Goal: Information Seeking & Learning: Obtain resource

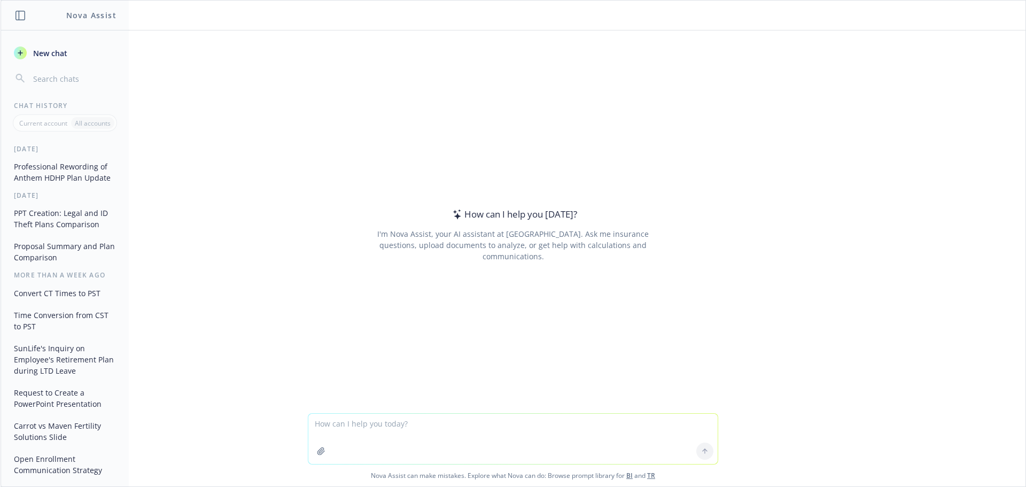
click at [587, 424] on textarea at bounding box center [513, 439] width 410 height 50
type textarea "Convert this into text"
click at [322, 450] on button "button" at bounding box center [321, 451] width 17 height 17
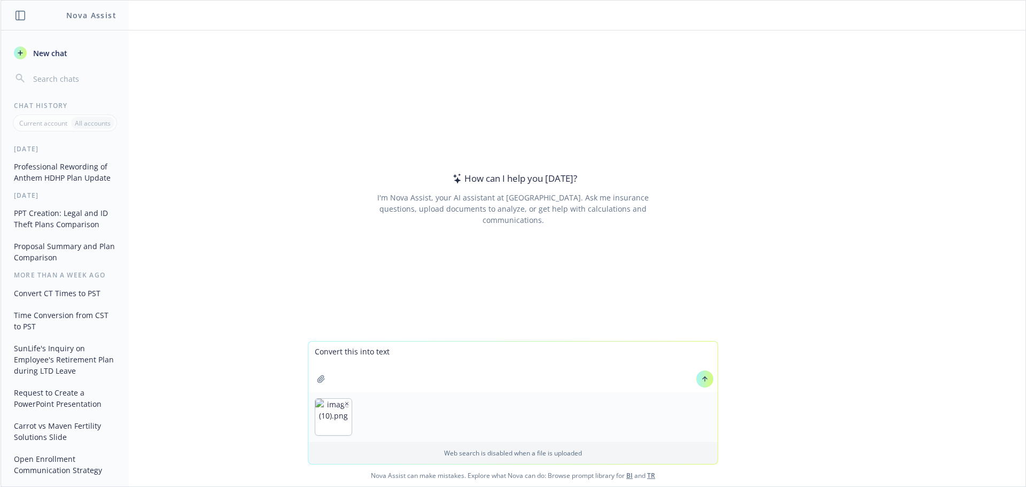
click at [701, 375] on icon at bounding box center [704, 378] width 7 height 7
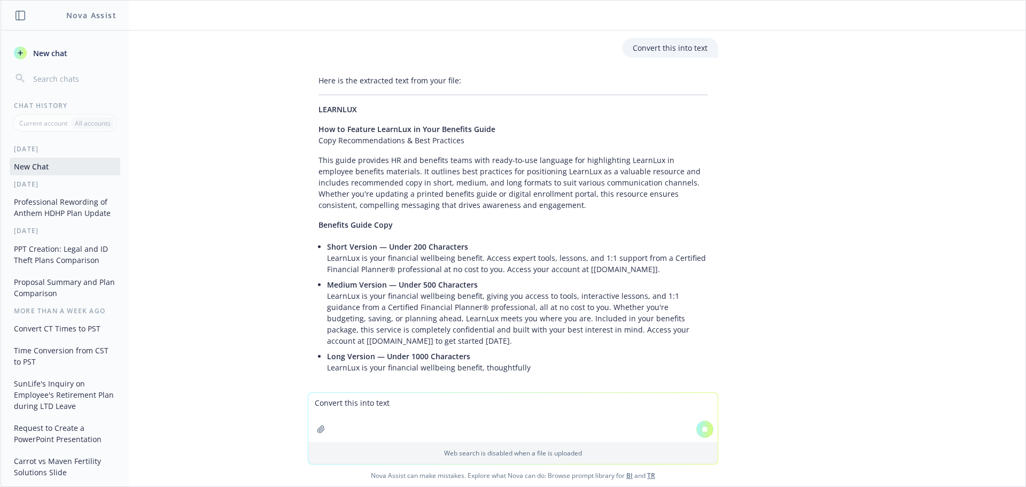
scroll to position [45, 0]
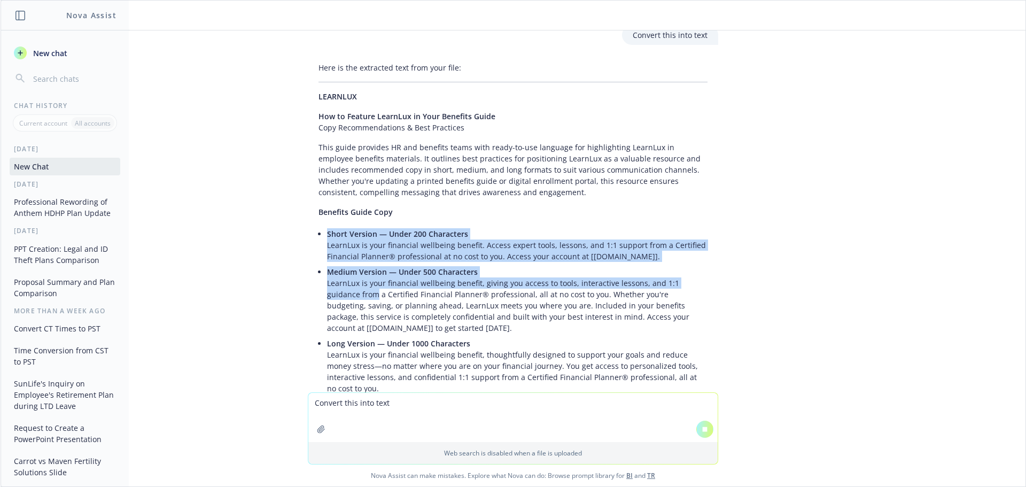
drag, startPoint x: 395, startPoint y: 331, endPoint x: 334, endPoint y: 292, distance: 72.7
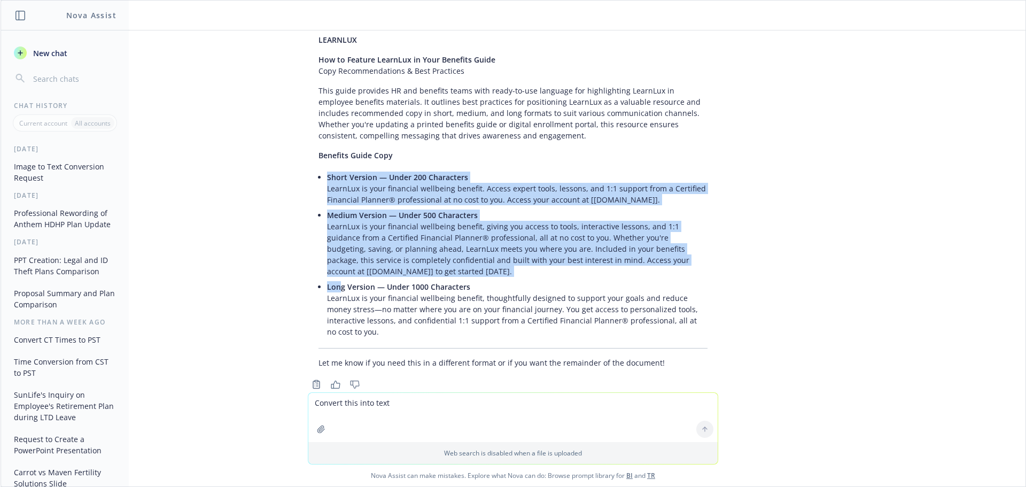
scroll to position [115, 0]
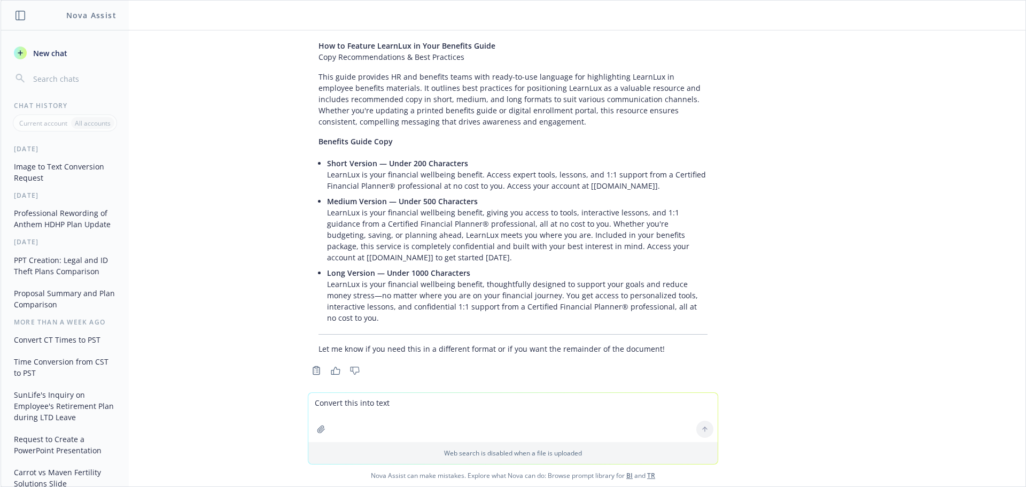
click at [334, 292] on p "Long Version — Under 1000 Characters LearnLux is your financial wellbeing benef…" at bounding box center [517, 295] width 381 height 56
click at [318, 214] on div "Here is the extracted text from your file: LEARNLUX How to Feature LearnLux in …" at bounding box center [513, 173] width 411 height 372
drag, startPoint x: 321, startPoint y: 213, endPoint x: 391, endPoint y: 260, distance: 83.9
click at [391, 260] on p "Medium Version — Under 500 Characters LearnLux is your financial wellbeing bene…" at bounding box center [517, 229] width 381 height 67
copy p "earnLux is your financial wellbeing benefit, giving you access to tools, intera…"
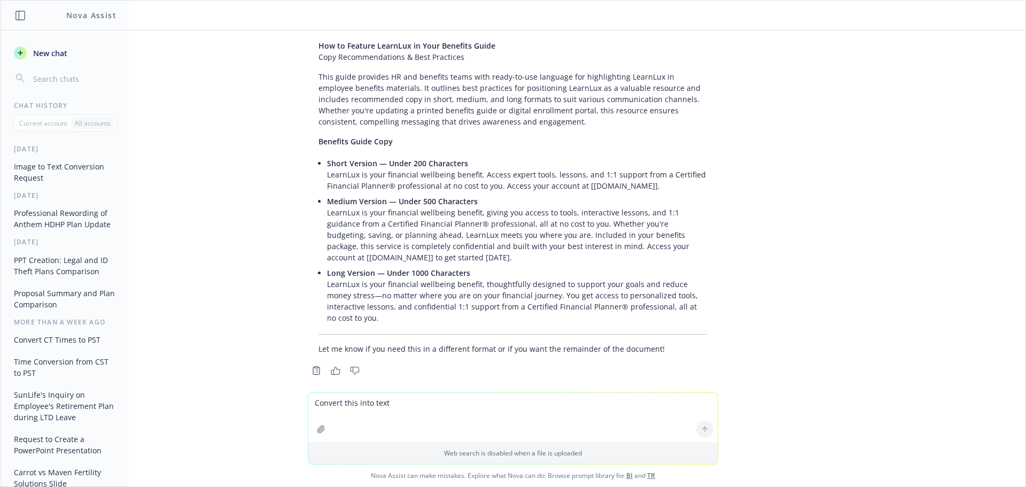
click at [425, 265] on li "Medium Version — Under 500 Characters LearnLux is your financial wellbeing bene…" at bounding box center [517, 230] width 381 height 72
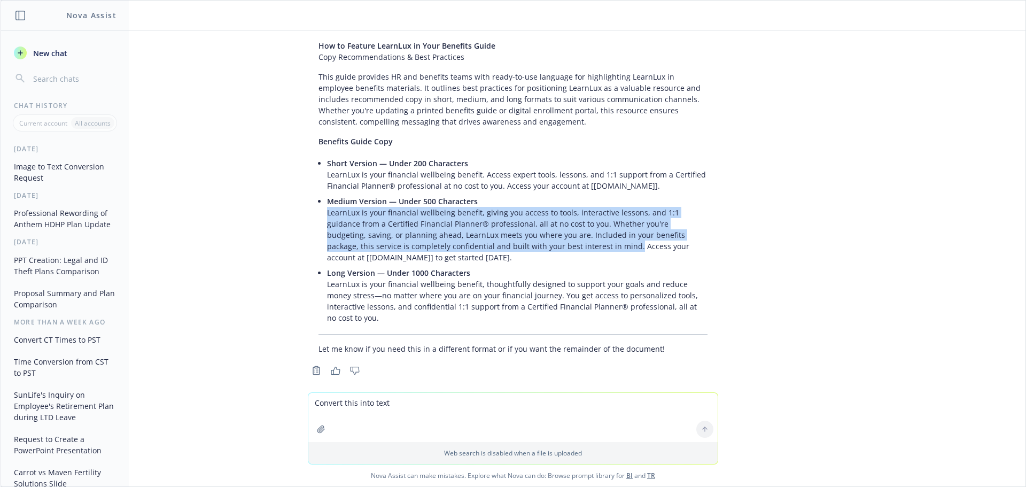
drag, startPoint x: 543, startPoint y: 247, endPoint x: 315, endPoint y: 214, distance: 230.7
click at [315, 214] on div "Here is the extracted text from your file: LEARNLUX How to Feature LearnLux in …" at bounding box center [513, 173] width 411 height 372
copy p "LearnLux is your financial wellbeing benefit, giving you access to tools, inter…"
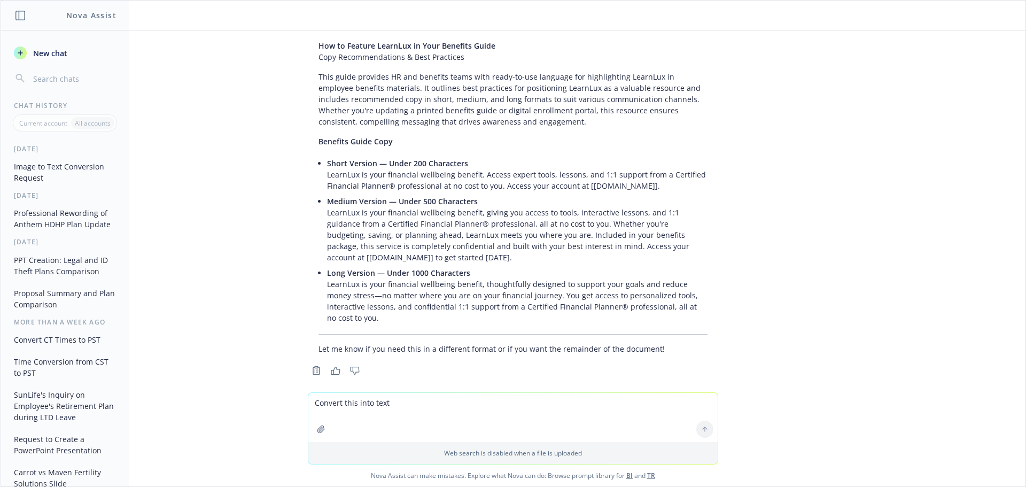
click at [528, 298] on p "Long Version — Under 1000 Characters LearnLux is your financial wellbeing benef…" at bounding box center [517, 295] width 381 height 56
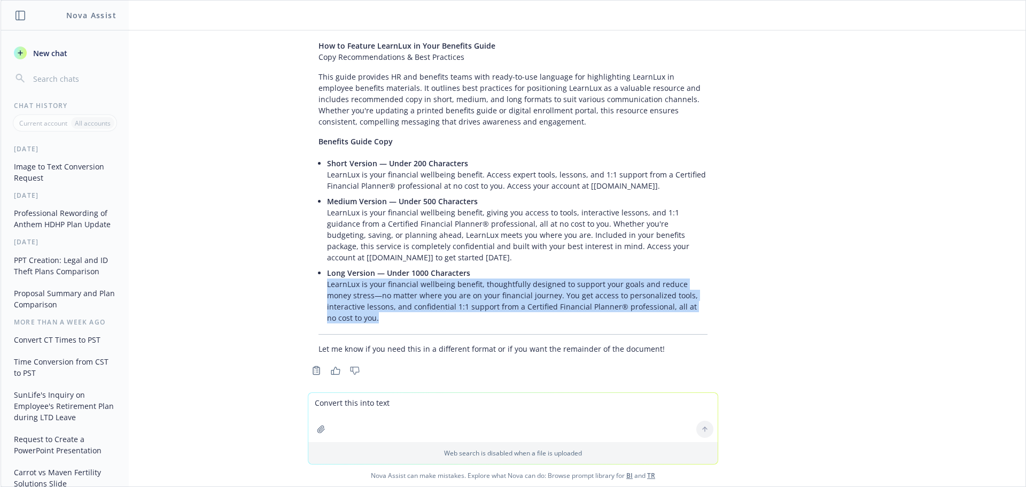
click at [528, 298] on p "Long Version — Under 1000 Characters LearnLux is your financial wellbeing benef…" at bounding box center [517, 295] width 381 height 56
copy ul "LearnLux is your financial wellbeing benefit, thoughtfully designed to support …"
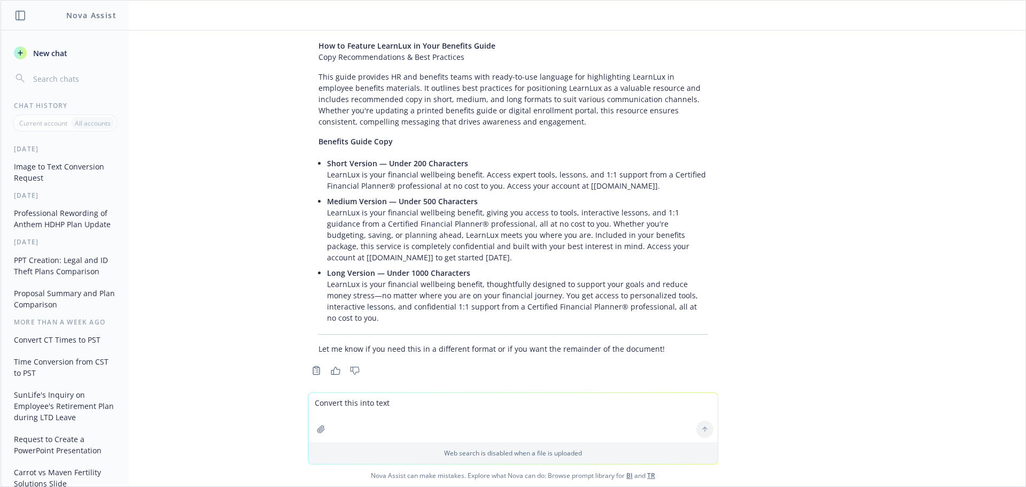
click at [545, 245] on p "Medium Version — Under 500 Characters LearnLux is your financial wellbeing bene…" at bounding box center [517, 229] width 381 height 67
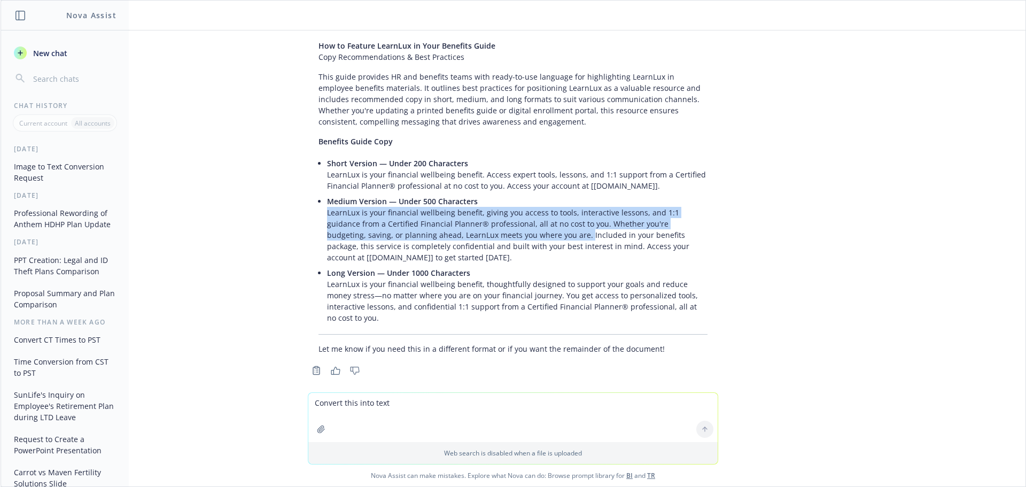
drag, startPoint x: 503, startPoint y: 233, endPoint x: 312, endPoint y: 215, distance: 192.2
click at [312, 215] on div "Here is the extracted text from your file: LEARNLUX How to Feature LearnLux in …" at bounding box center [513, 173] width 411 height 372
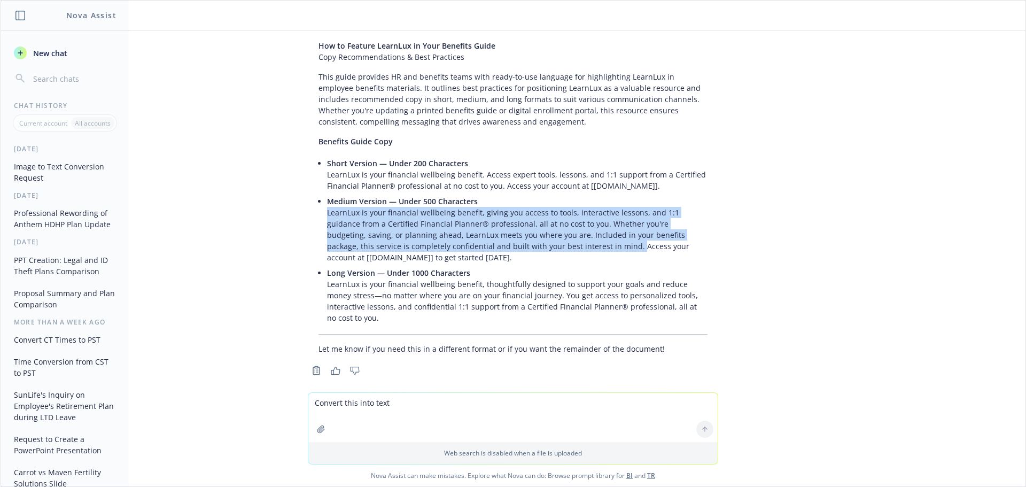
drag, startPoint x: 548, startPoint y: 246, endPoint x: 313, endPoint y: 217, distance: 236.6
click at [313, 217] on div "Here is the extracted text from your file: LEARNLUX How to Feature LearnLux in …" at bounding box center [513, 173] width 411 height 372
copy p "LearnLux is your financial wellbeing benefit, giving you access to tools, inter…"
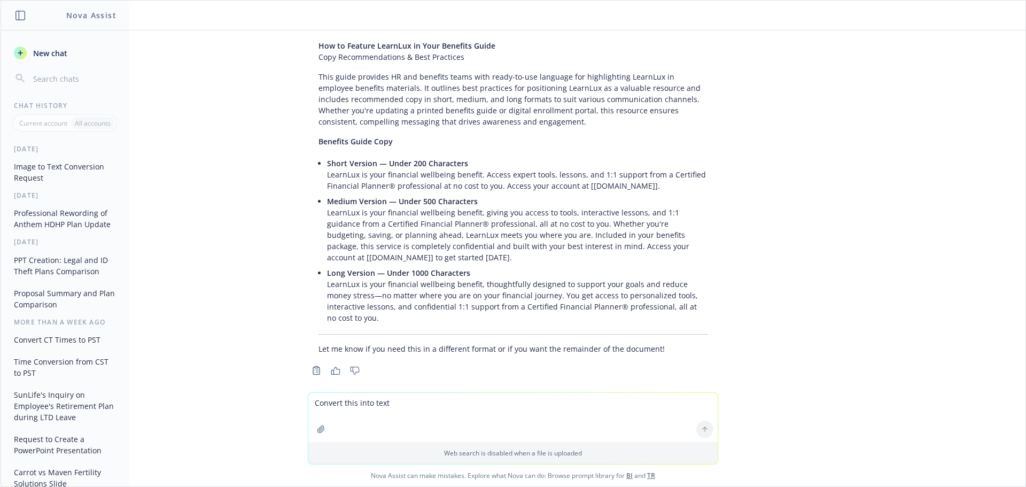
click at [692, 306] on p "Long Version — Under 1000 Characters LearnLux is your financial wellbeing benef…" at bounding box center [517, 295] width 381 height 56
click at [542, 182] on p "Short Version — Under 200 Characters LearnLux is your financial wellbeing benef…" at bounding box center [517, 175] width 381 height 34
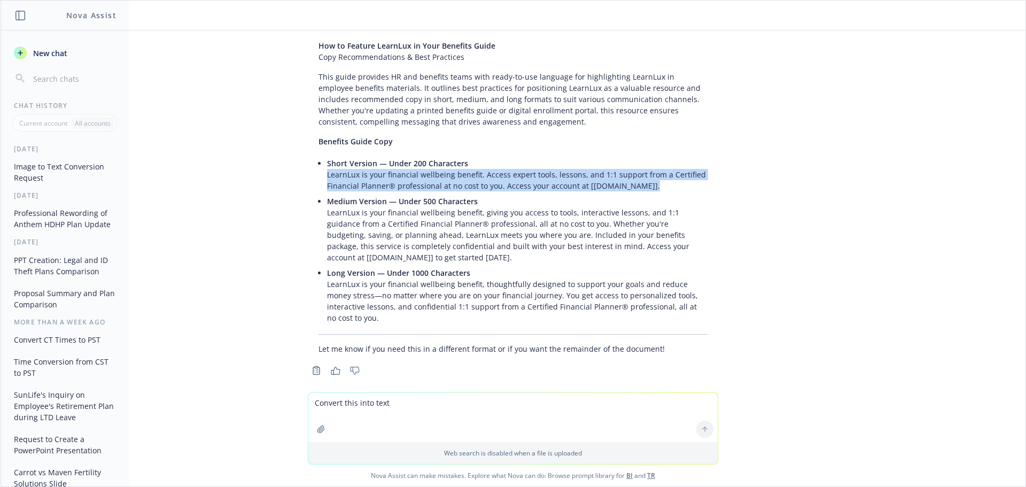
click at [542, 182] on p "Short Version — Under 200 Characters LearnLux is your financial wellbeing benef…" at bounding box center [517, 175] width 381 height 34
click at [538, 192] on li "Short Version — Under 200 Characters LearnLux is your financial wellbeing benef…" at bounding box center [517, 175] width 381 height 38
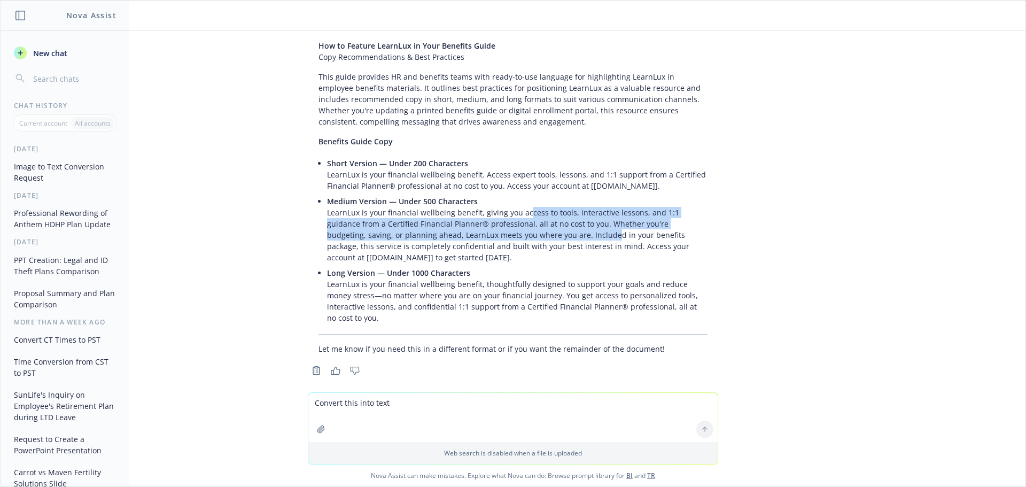
drag, startPoint x: 519, startPoint y: 217, endPoint x: 527, endPoint y: 236, distance: 21.3
click at [527, 236] on p "Medium Version — Under 500 Characters LearnLux is your financial wellbeing bene…" at bounding box center [517, 229] width 381 height 67
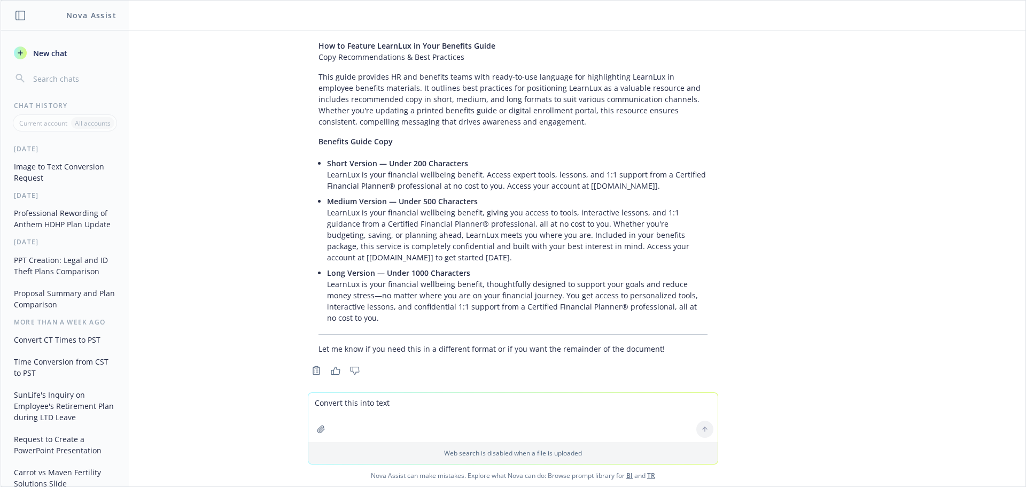
click at [380, 399] on textarea "Convert this into text" at bounding box center [513, 417] width 410 height 49
type textarea "Convert this into text"
click at [322, 428] on button "button" at bounding box center [321, 429] width 17 height 17
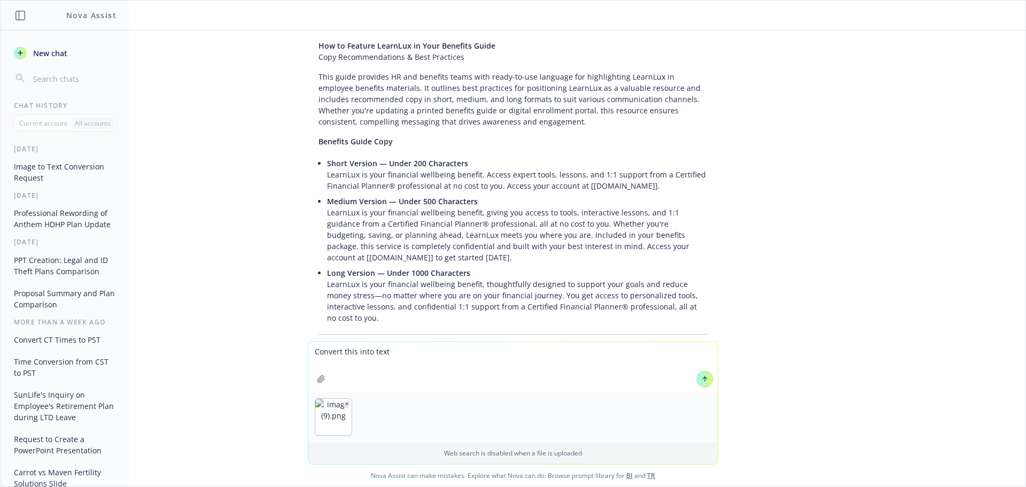
click at [706, 376] on button at bounding box center [705, 378] width 17 height 17
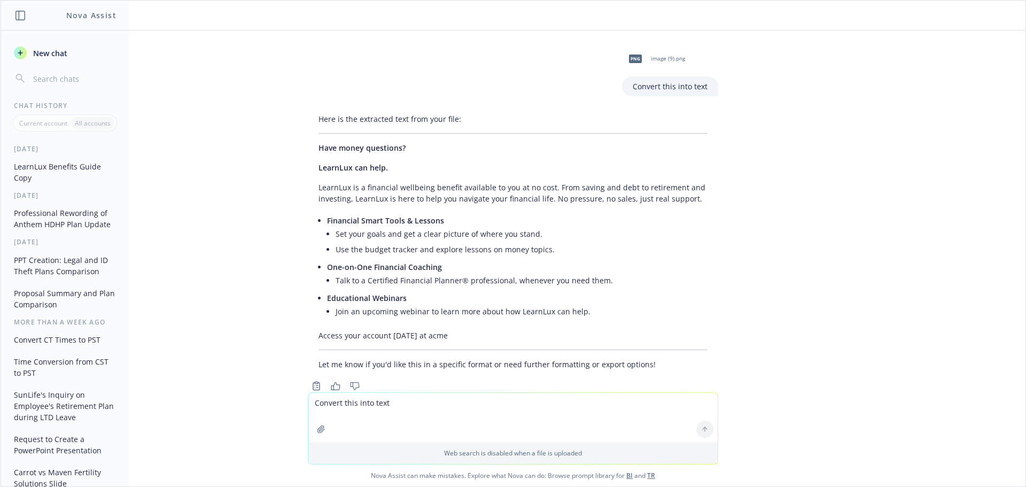
scroll to position [476, 0]
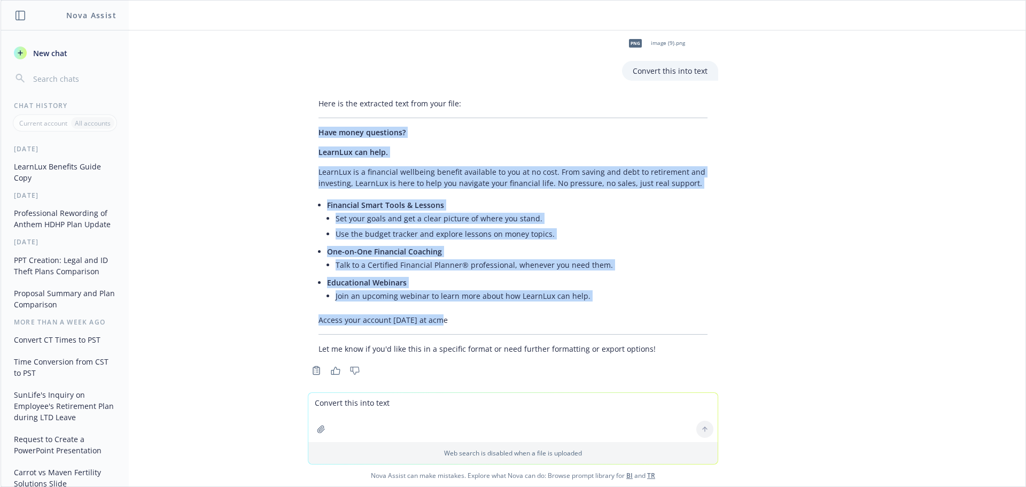
drag, startPoint x: 311, startPoint y: 121, endPoint x: 611, endPoint y: 306, distance: 352.4
click at [611, 306] on div "Here is the extracted text from your file: Have money questions? LearnLux can h…" at bounding box center [513, 226] width 411 height 265
click at [600, 290] on li "Join an upcoming webinar to learn more about how LearnLux can help." at bounding box center [522, 296] width 372 height 16
drag, startPoint x: 585, startPoint y: 287, endPoint x: 309, endPoint y: 123, distance: 320.9
click at [309, 123] on div "Here is the extracted text from your file: Have money questions? LearnLux can h…" at bounding box center [513, 226] width 411 height 265
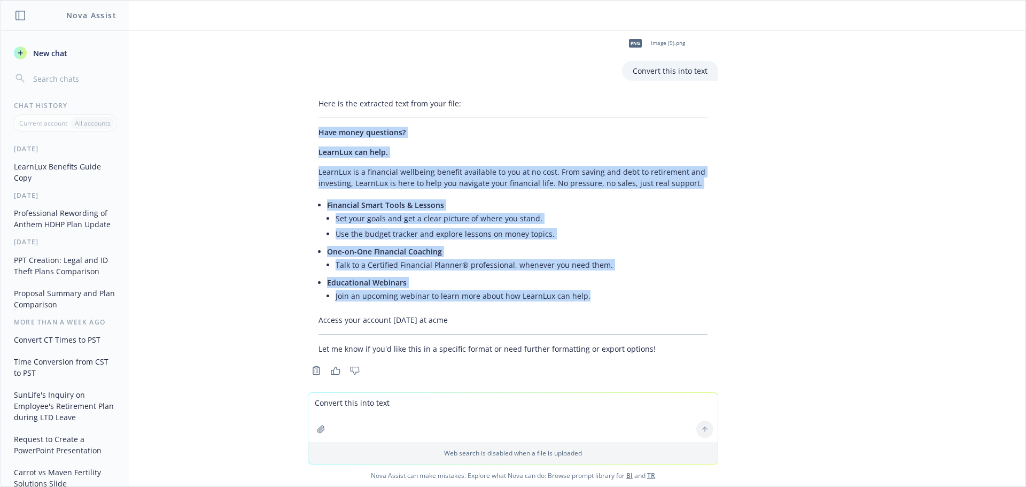
click at [309, 123] on div "Here is the extracted text from your file: Have money questions? LearnLux can h…" at bounding box center [513, 226] width 411 height 265
drag, startPoint x: 309, startPoint y: 117, endPoint x: 596, endPoint y: 310, distance: 345.5
click at [596, 310] on div "Here is the extracted text from your file: Have money questions? LearnLux can h…" at bounding box center [513, 226] width 411 height 265
copy div "Have money questions? LearnLux can help. LearnLux is a financial wellbeing bene…"
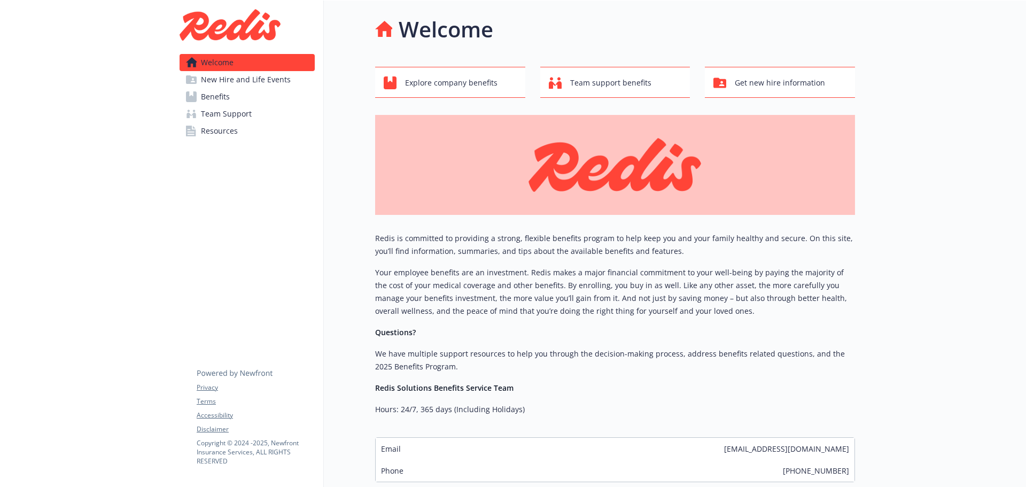
click at [252, 98] on link "Benefits" at bounding box center [247, 96] width 135 height 17
